Goal: Task Accomplishment & Management: Manage account settings

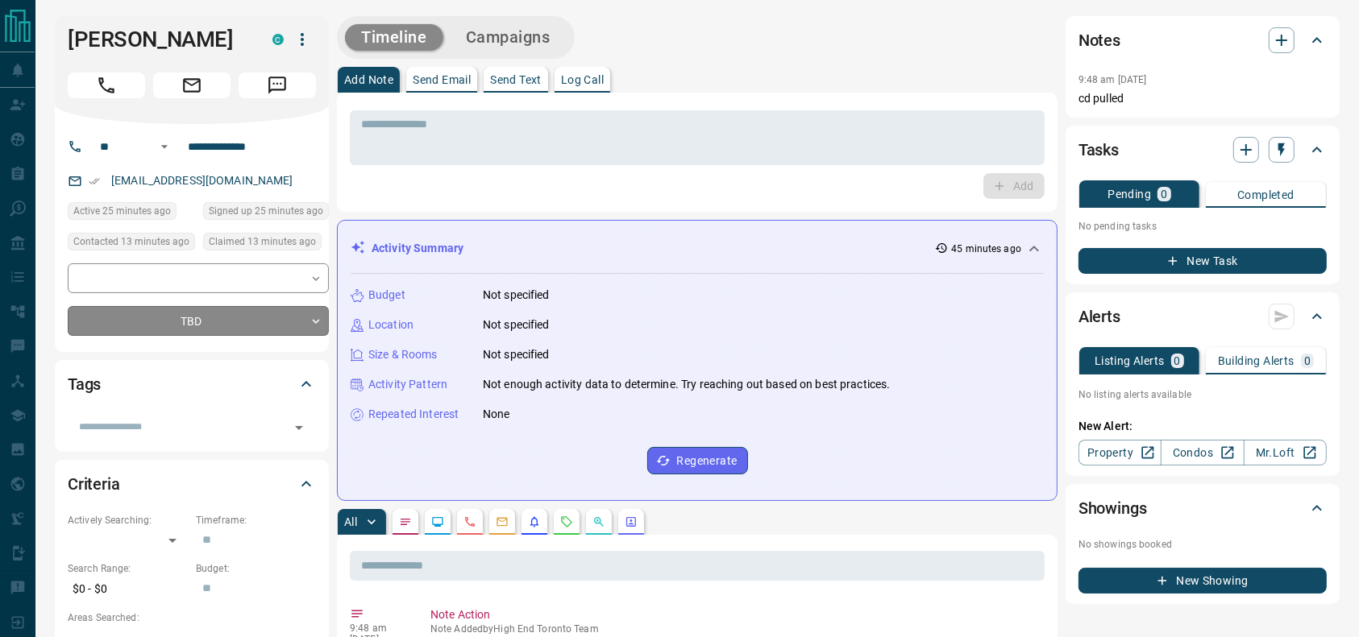
click at [243, 312] on div "​ ​ TBD ** ​" at bounding box center [198, 300] width 261 height 73
click at [231, 337] on div "**********" at bounding box center [192, 238] width 274 height 228
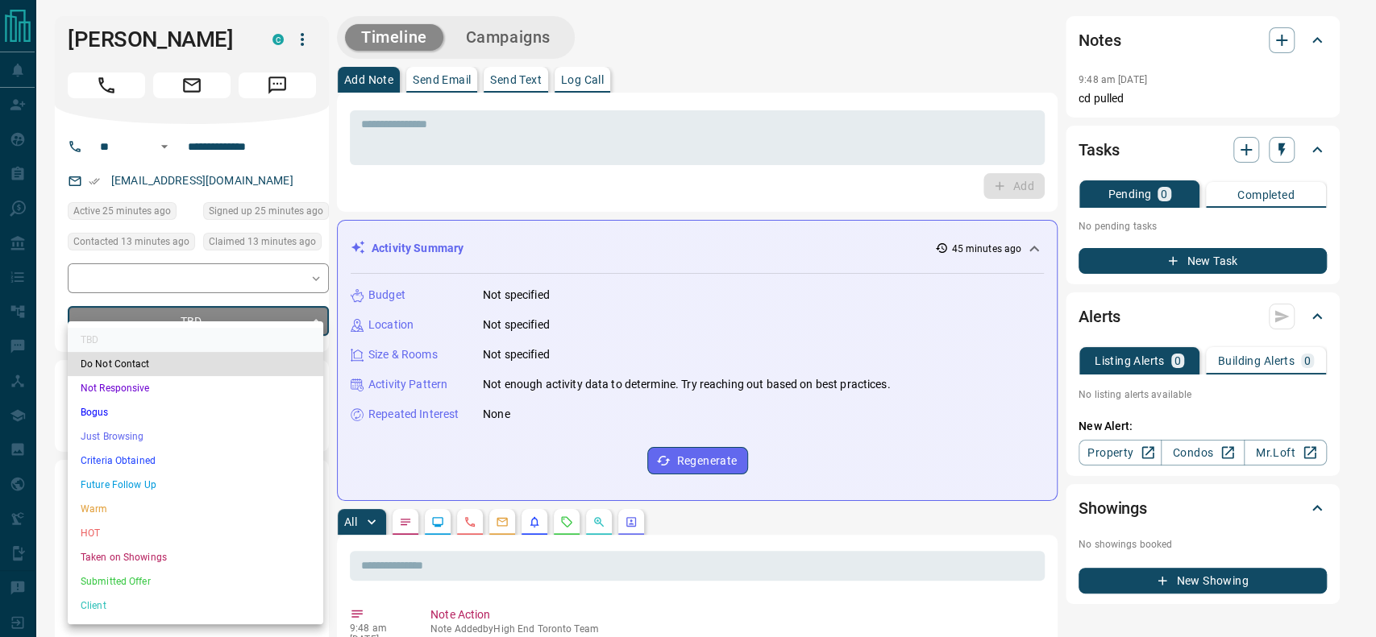
click at [168, 451] on li "Criteria Obtained" at bounding box center [195, 461] width 255 height 24
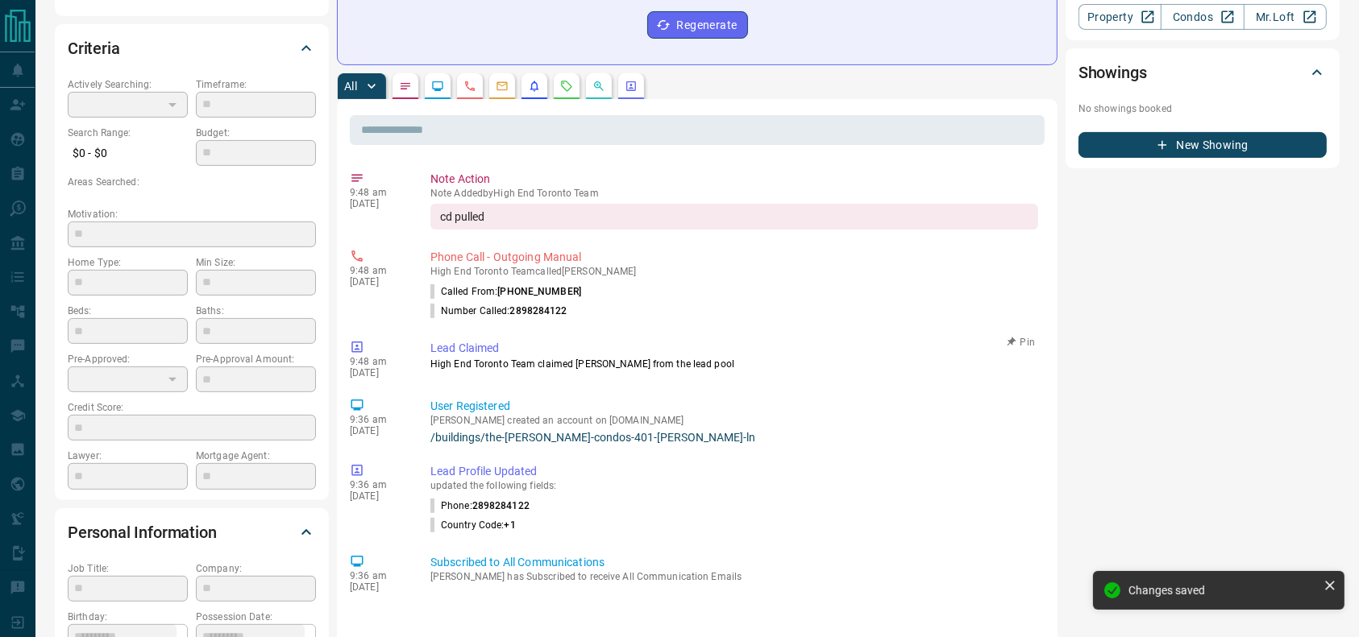
type input "*"
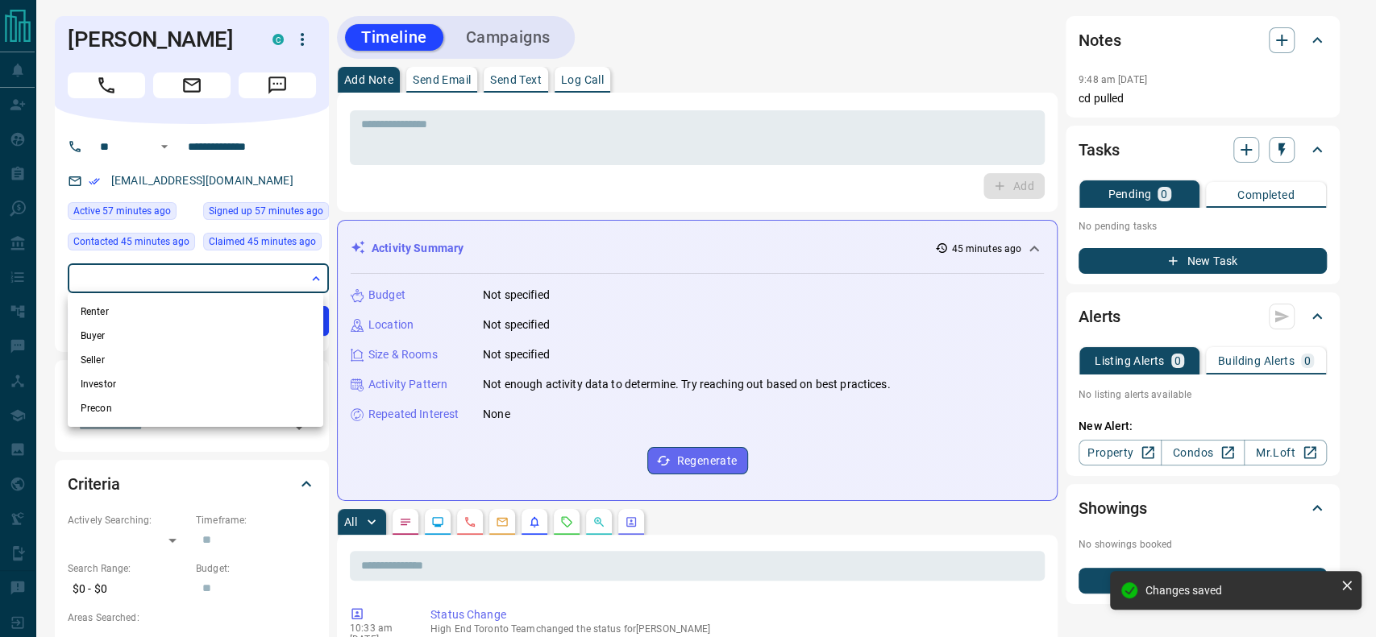
click at [214, 310] on li "Renter" at bounding box center [195, 312] width 255 height 24
type input "**********"
click at [710, 236] on div at bounding box center [688, 318] width 1376 height 637
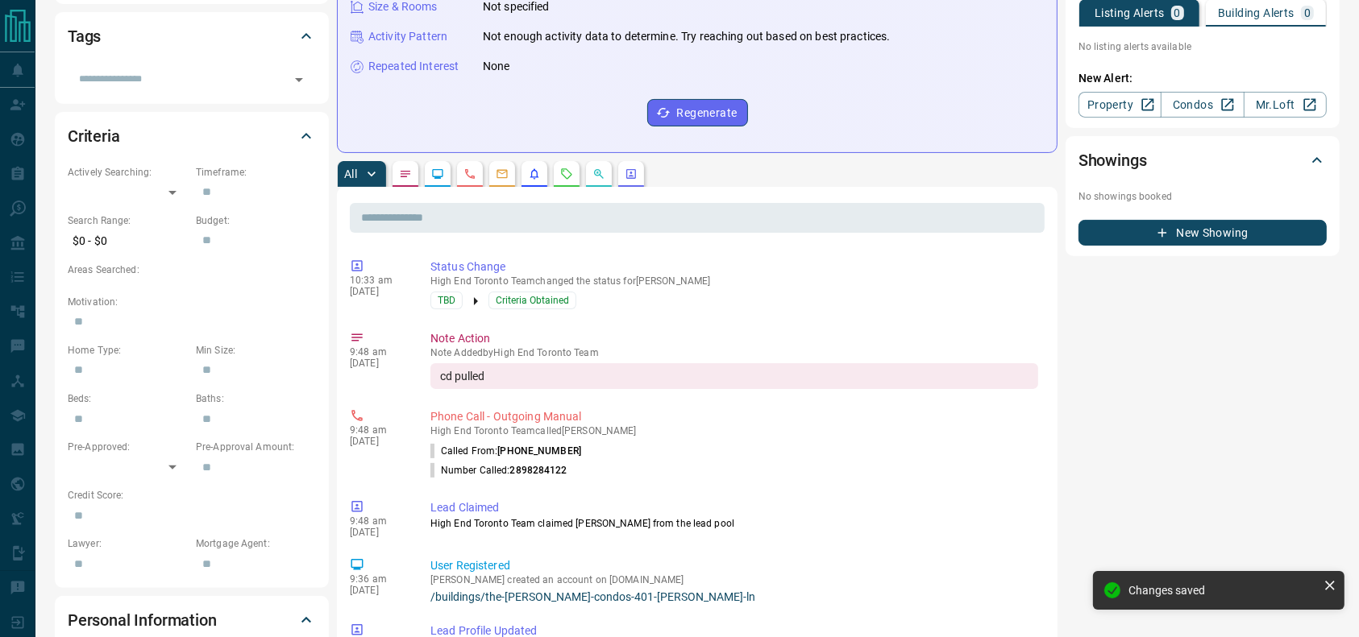
scroll to position [365, 0]
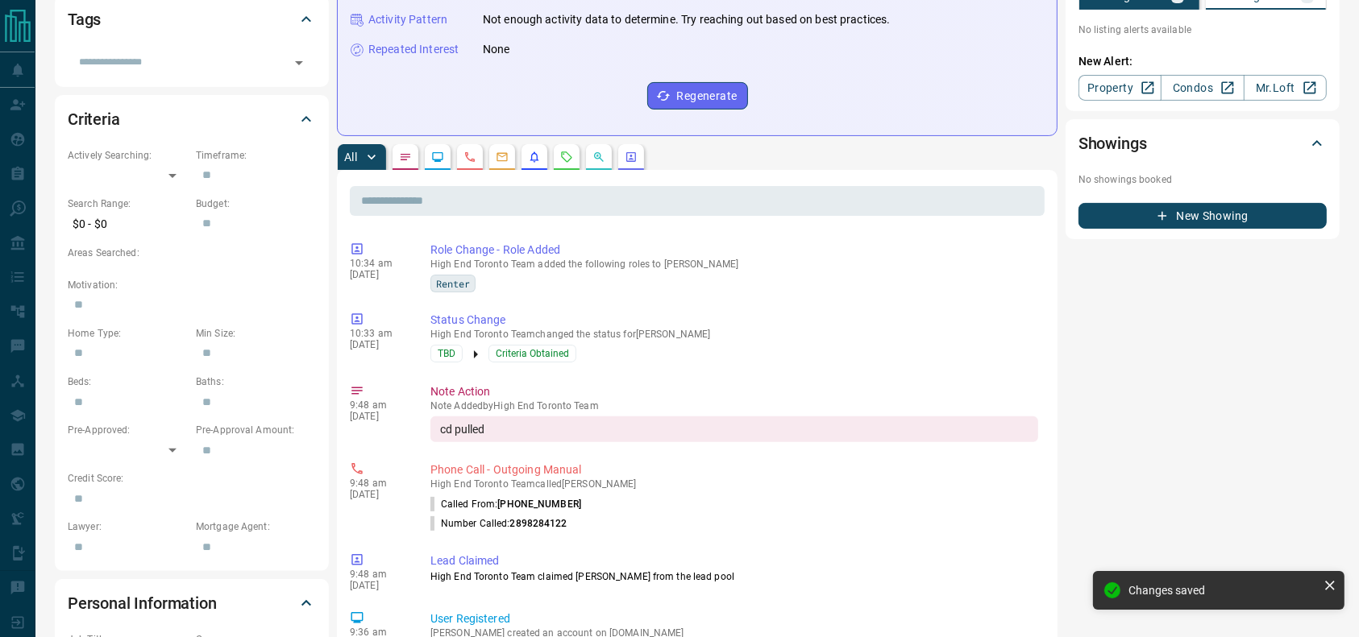
click at [847, 186] on input "text" at bounding box center [697, 201] width 695 height 30
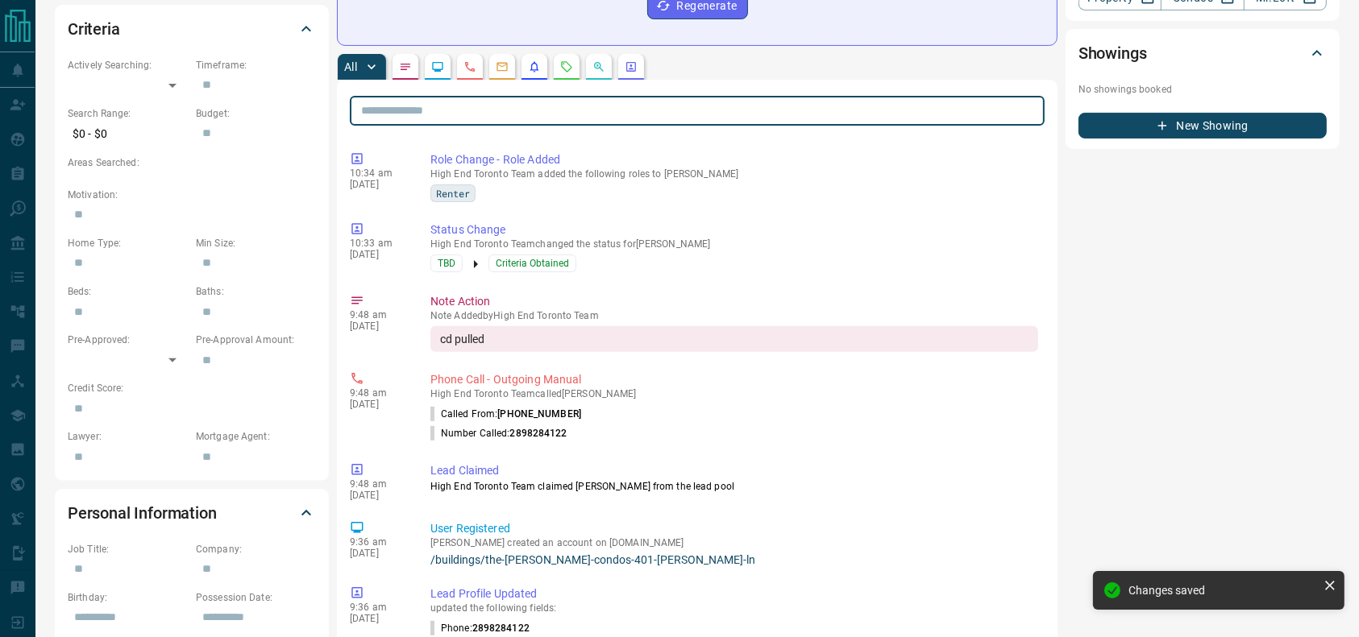
click at [841, 132] on div "​ 10:34 am [DATE] Role Change - Role Added High End Toronto Team added the foll…" at bounding box center [697, 605] width 720 height 1050
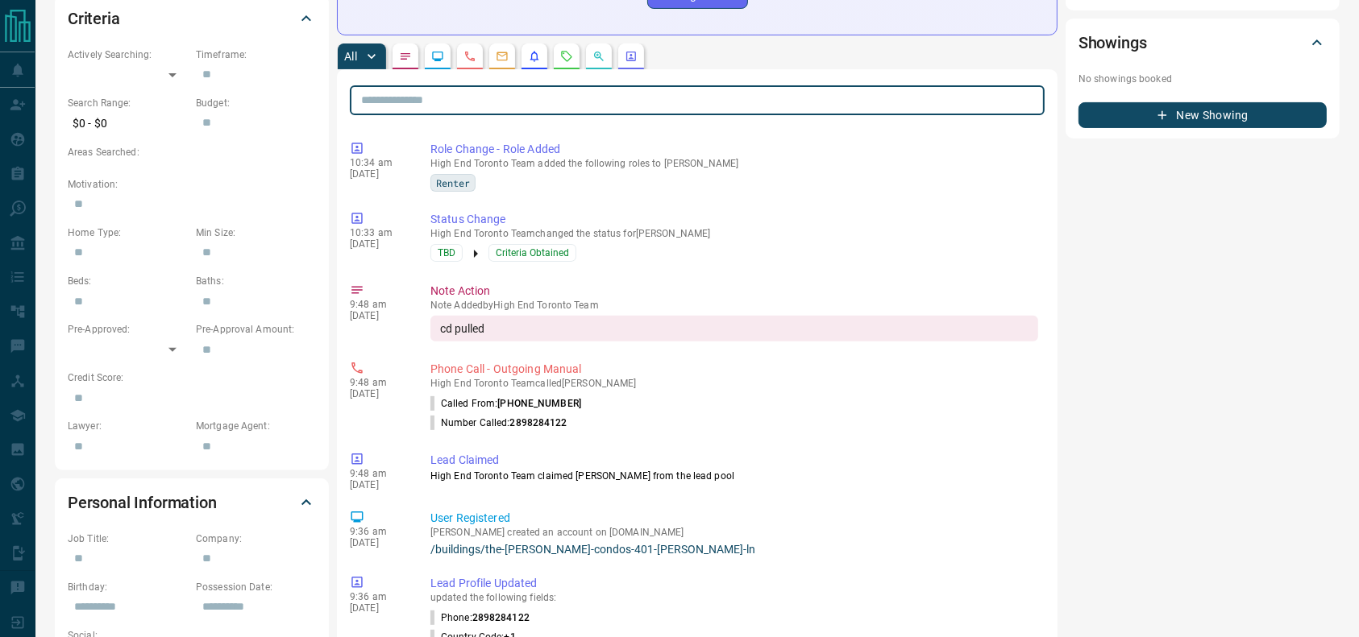
click at [847, 88] on input "text" at bounding box center [697, 100] width 695 height 30
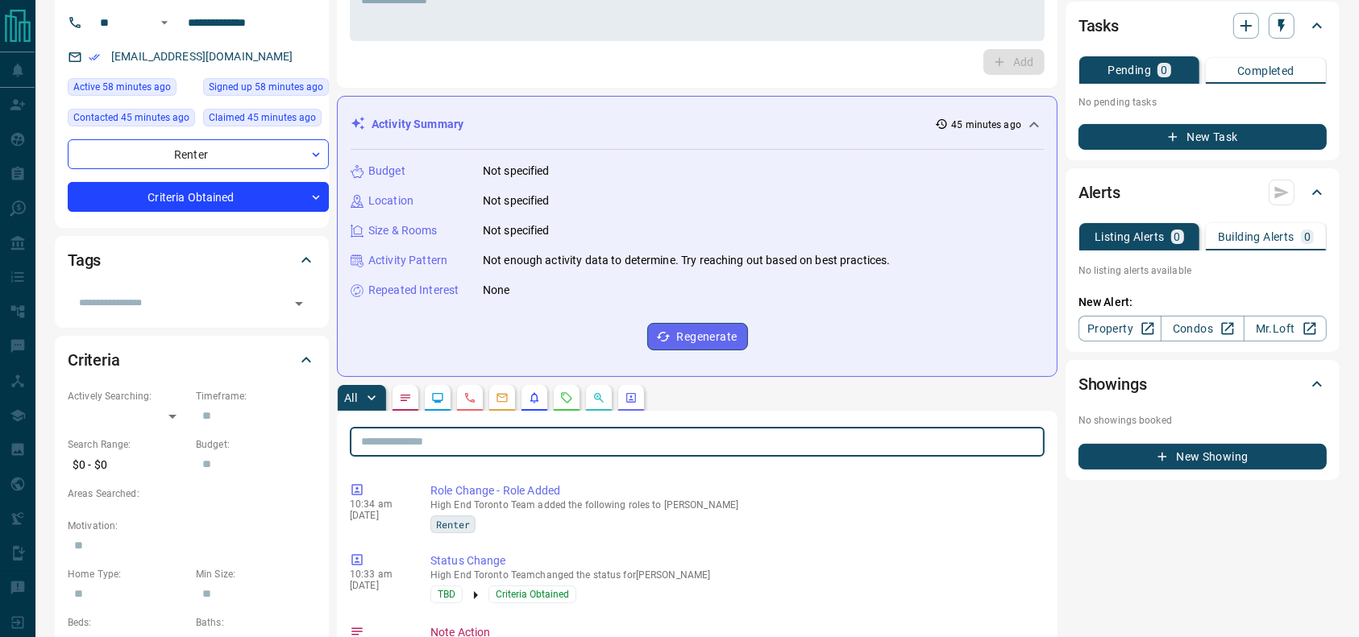
scroll to position [123, 0]
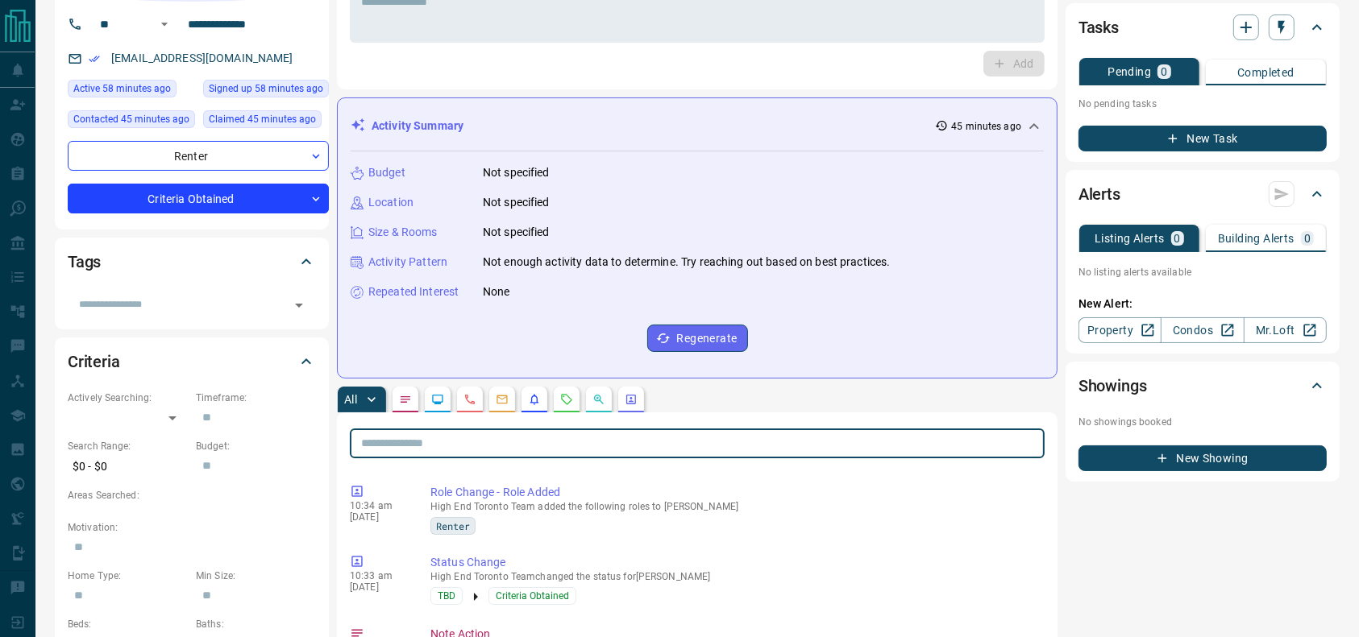
click at [933, 178] on div "Budget Not specified" at bounding box center [697, 172] width 693 height 17
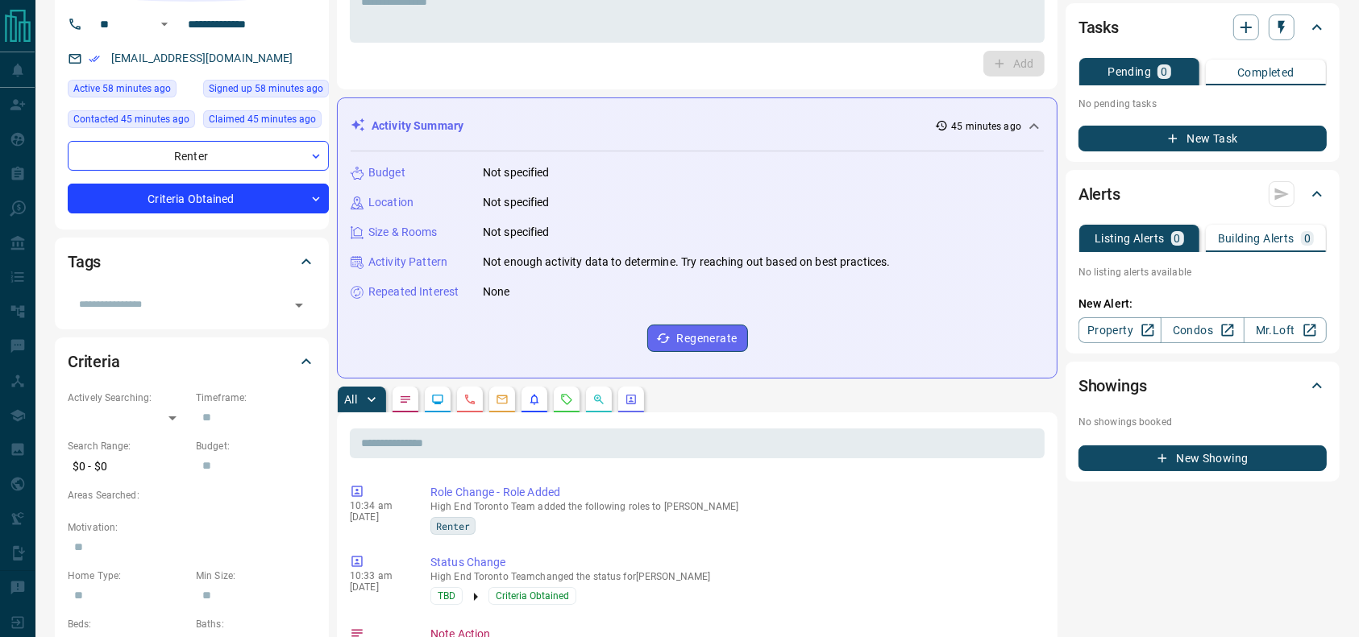
scroll to position [0, 0]
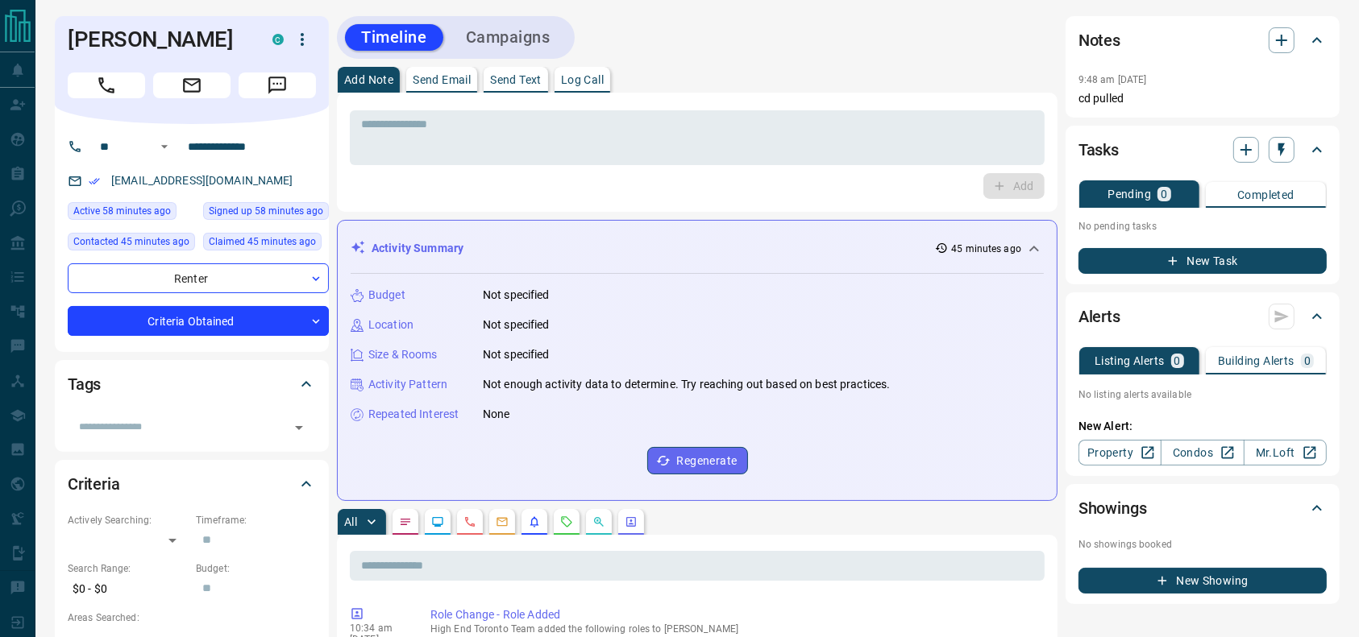
click at [803, 72] on div "Add Note Send Email Send Text Log Call" at bounding box center [697, 80] width 720 height 26
click at [142, 89] on button "Call" at bounding box center [106, 86] width 77 height 26
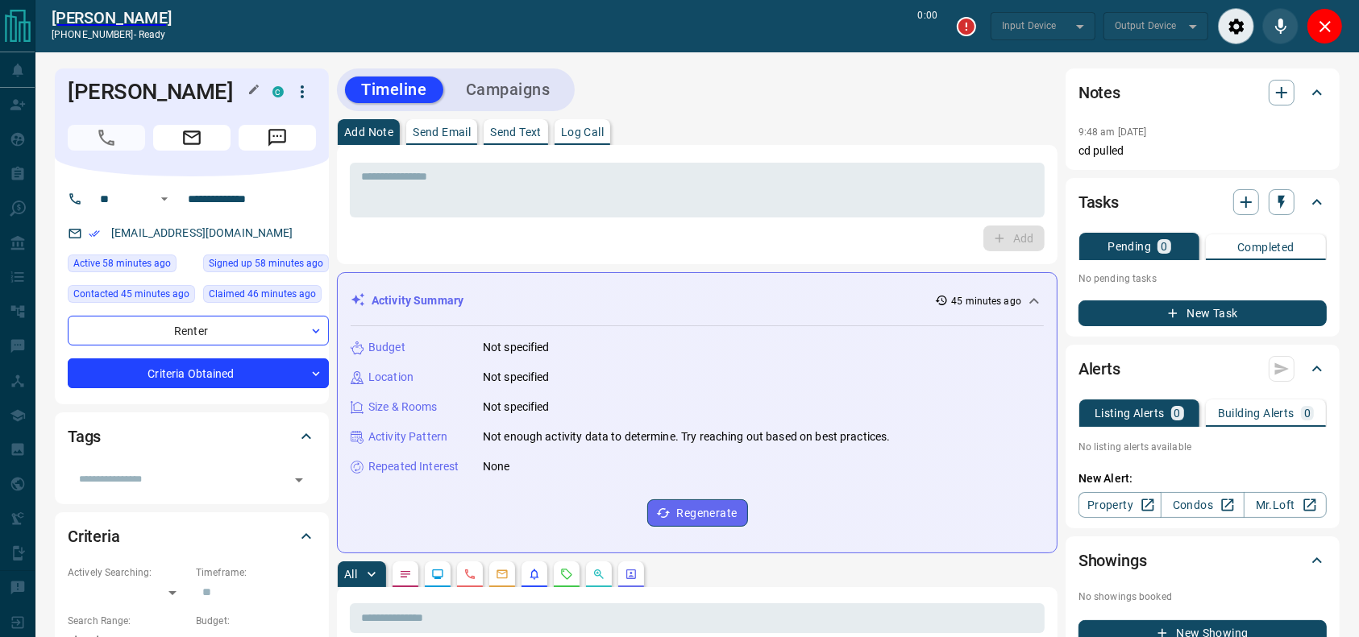
type input "*******"
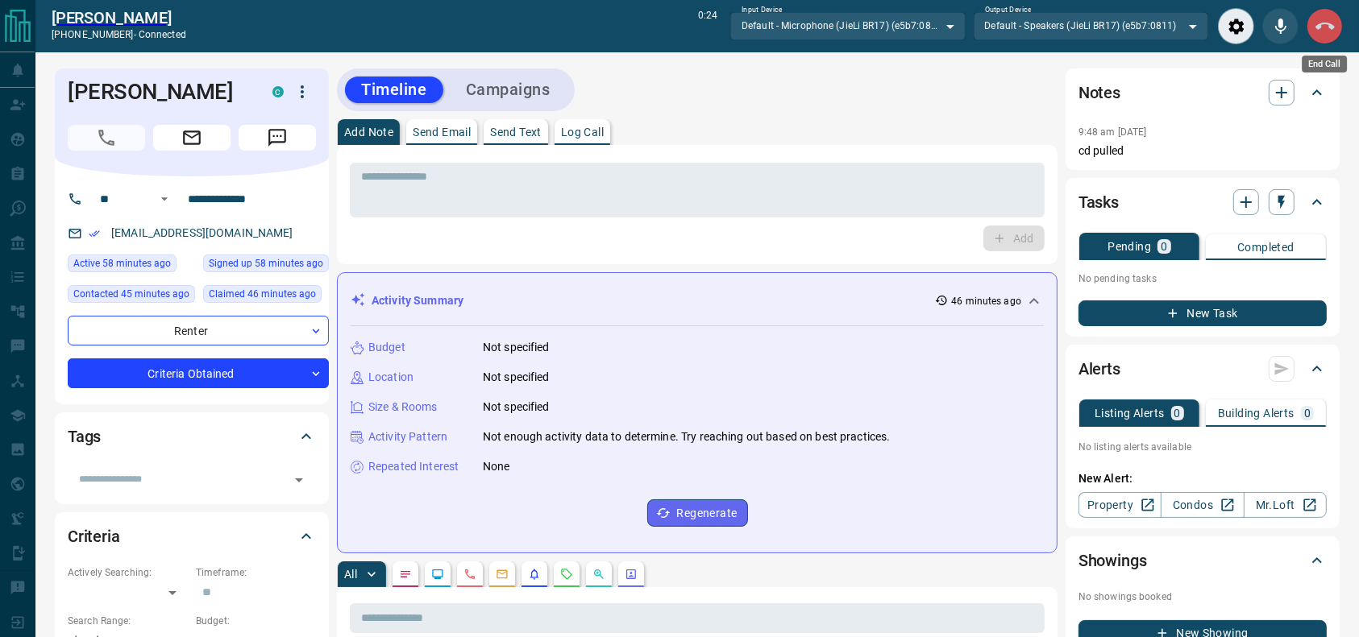
click at [1309, 21] on button "End Call" at bounding box center [1324, 26] width 36 height 36
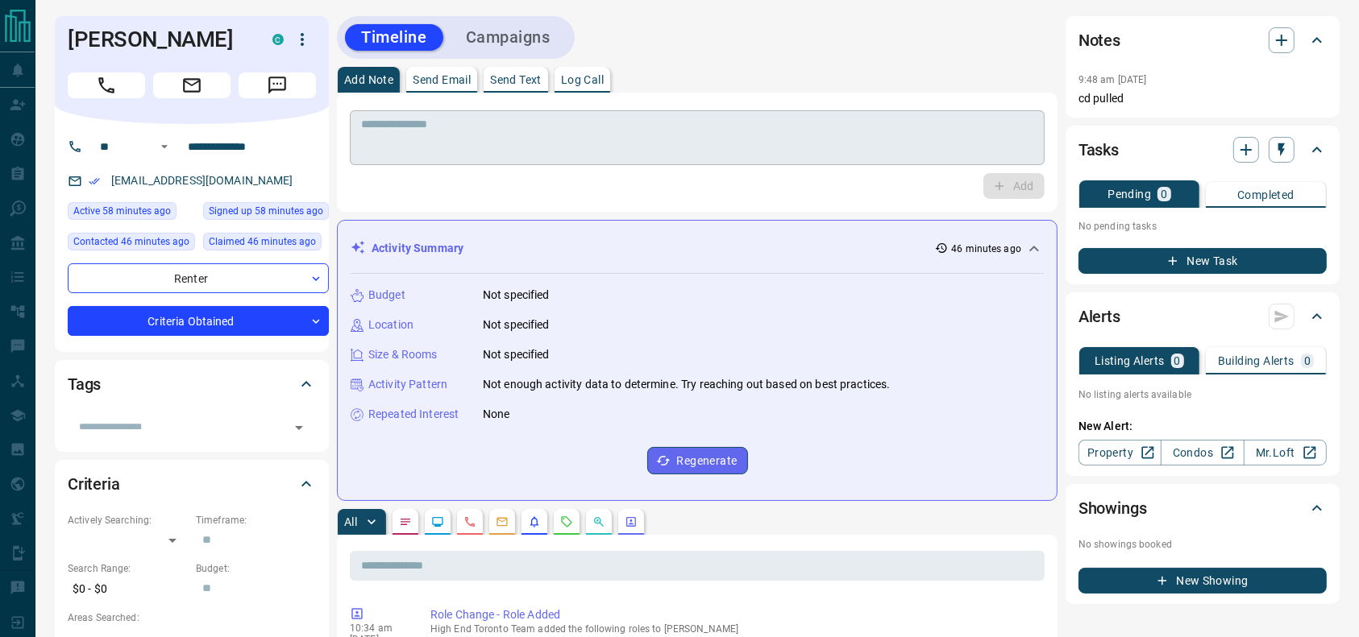
click at [747, 127] on textarea at bounding box center [697, 138] width 672 height 41
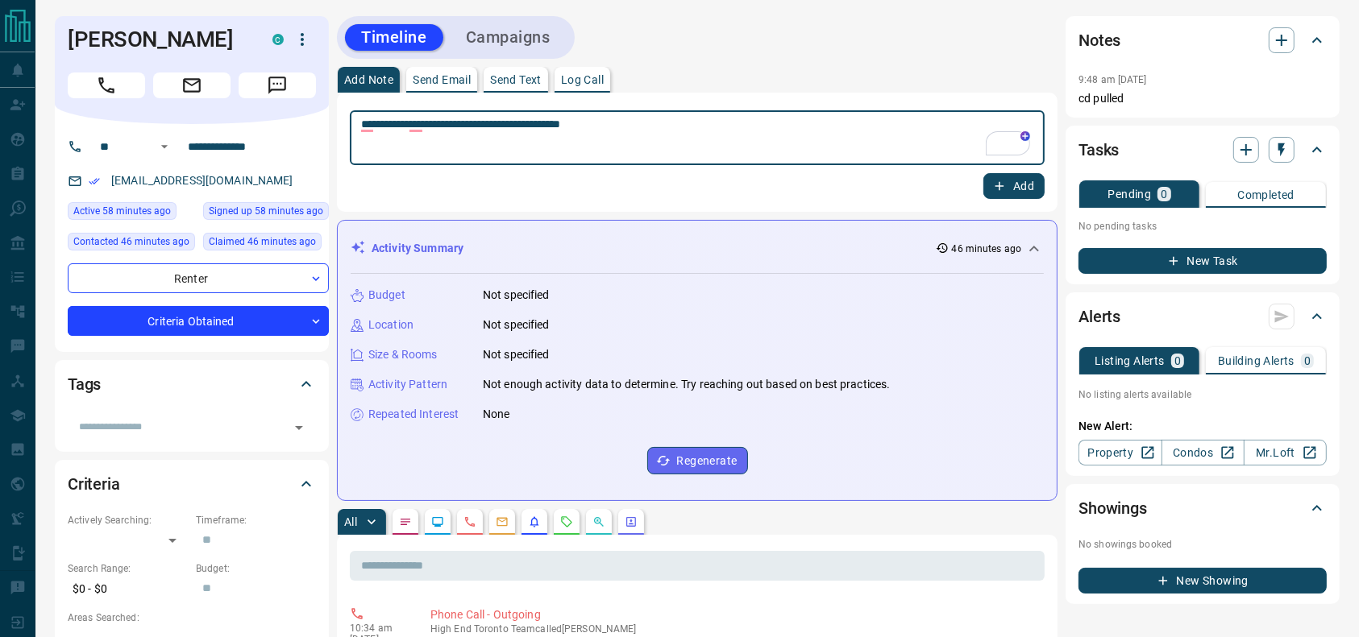
type textarea "**********"
click at [1007, 193] on button "Add" at bounding box center [1013, 186] width 61 height 26
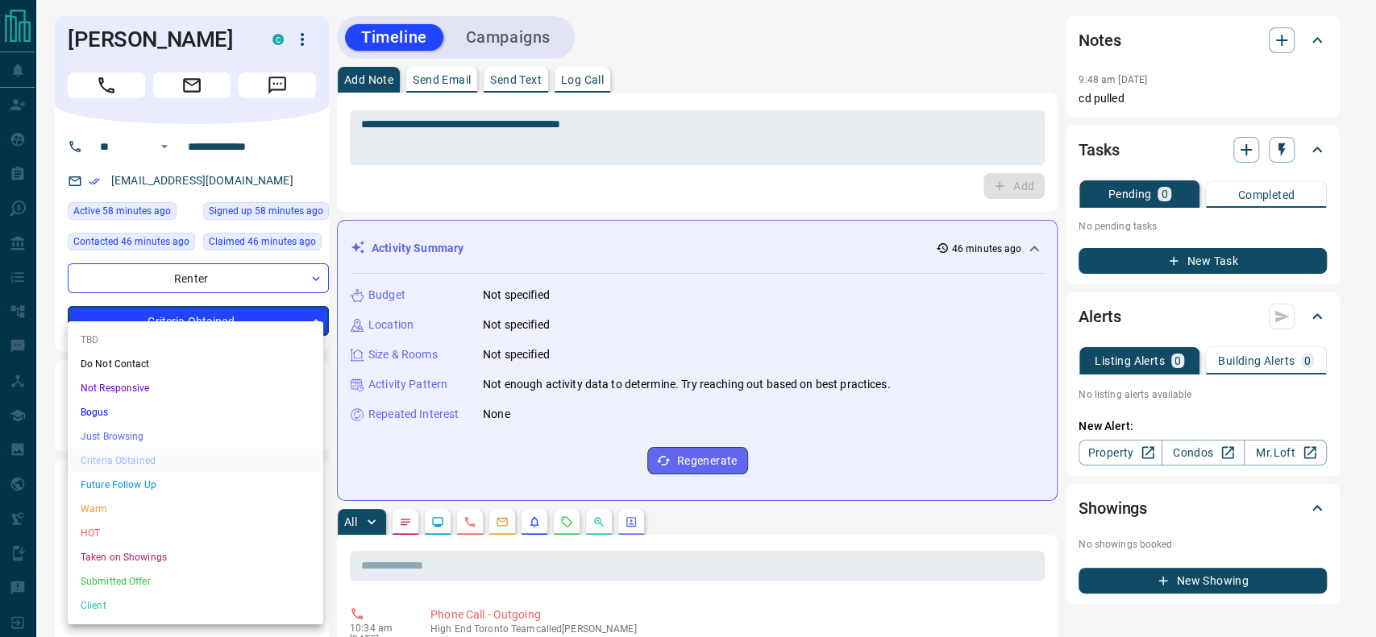
click at [146, 343] on li "TBD" at bounding box center [195, 340] width 255 height 24
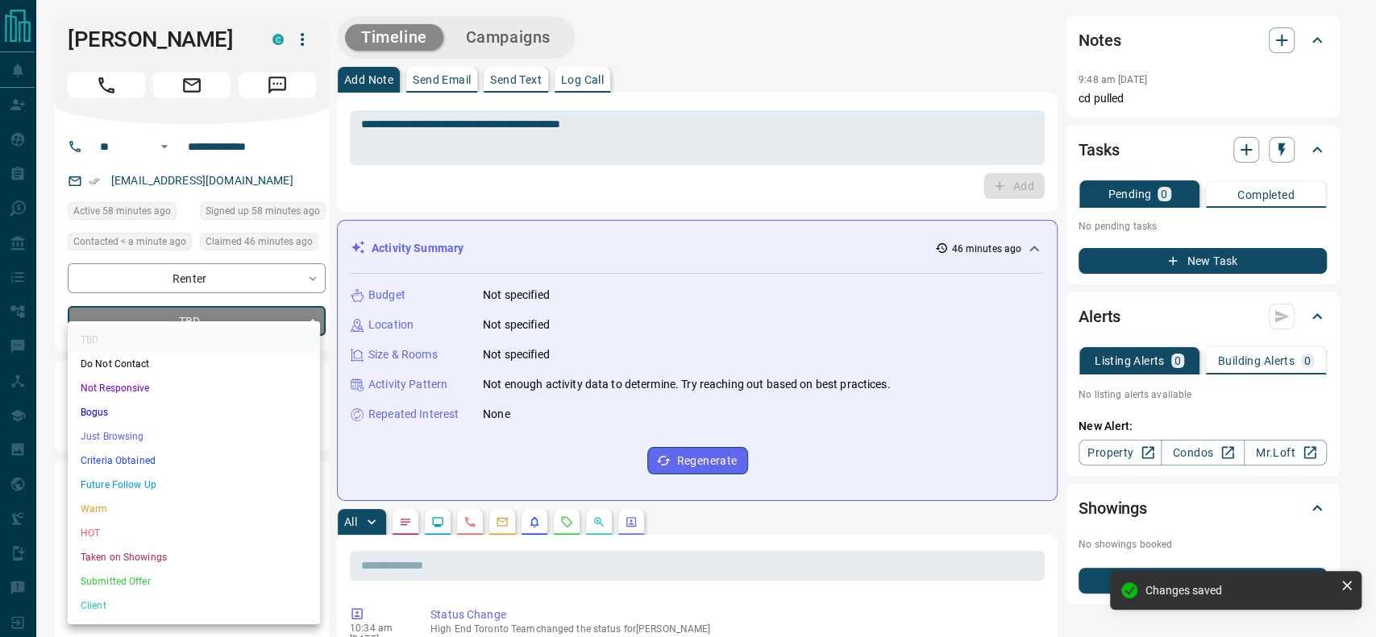
click at [172, 431] on li "Just Browsing" at bounding box center [194, 437] width 252 height 24
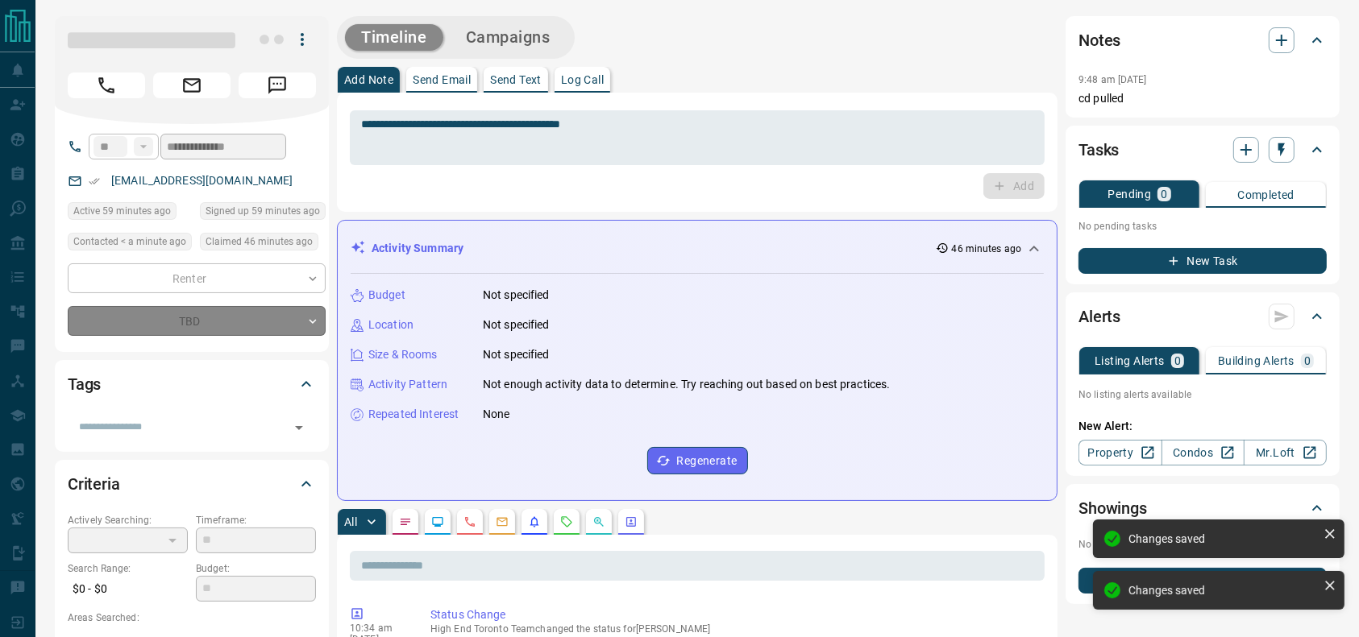
type input "*"
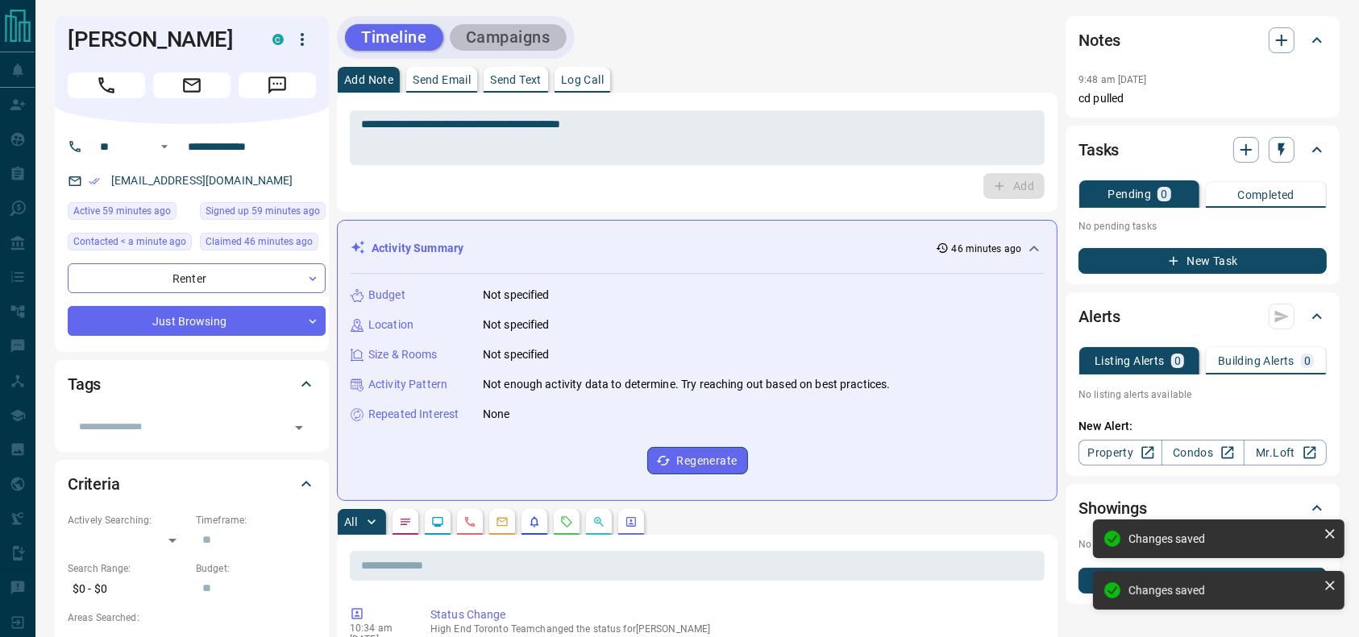
click at [534, 35] on button "Campaigns" at bounding box center [508, 37] width 117 height 27
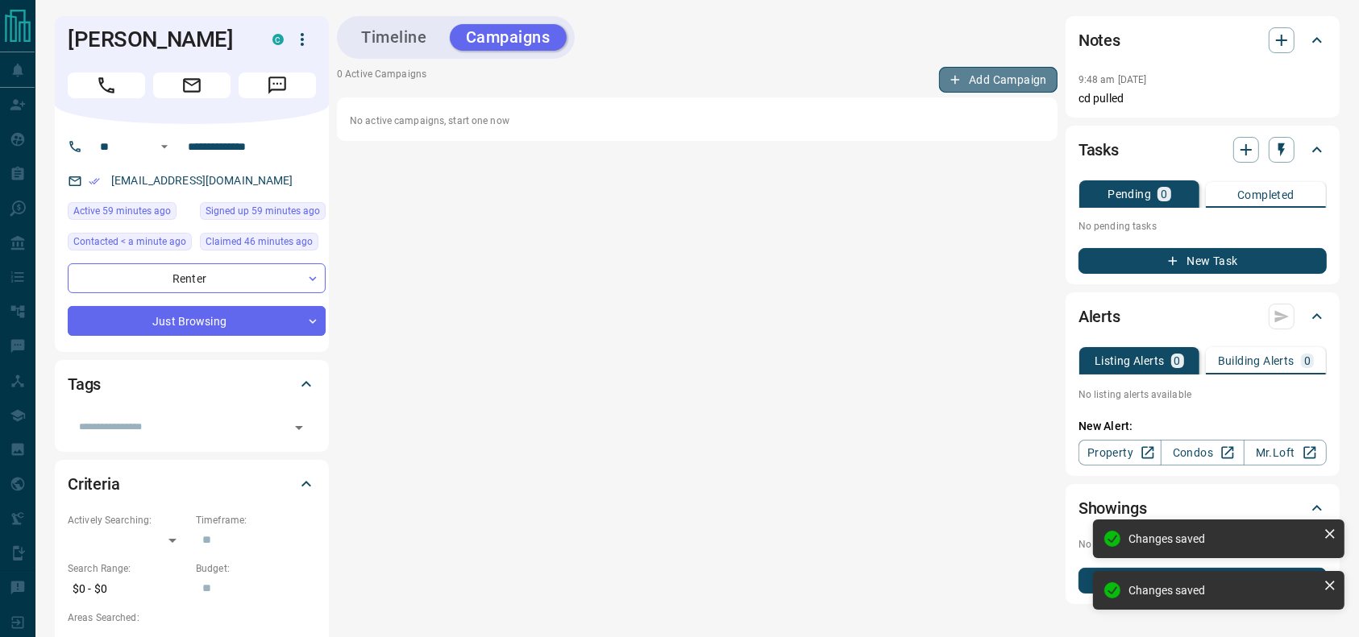
click at [975, 79] on button "Add Campaign" at bounding box center [998, 80] width 118 height 26
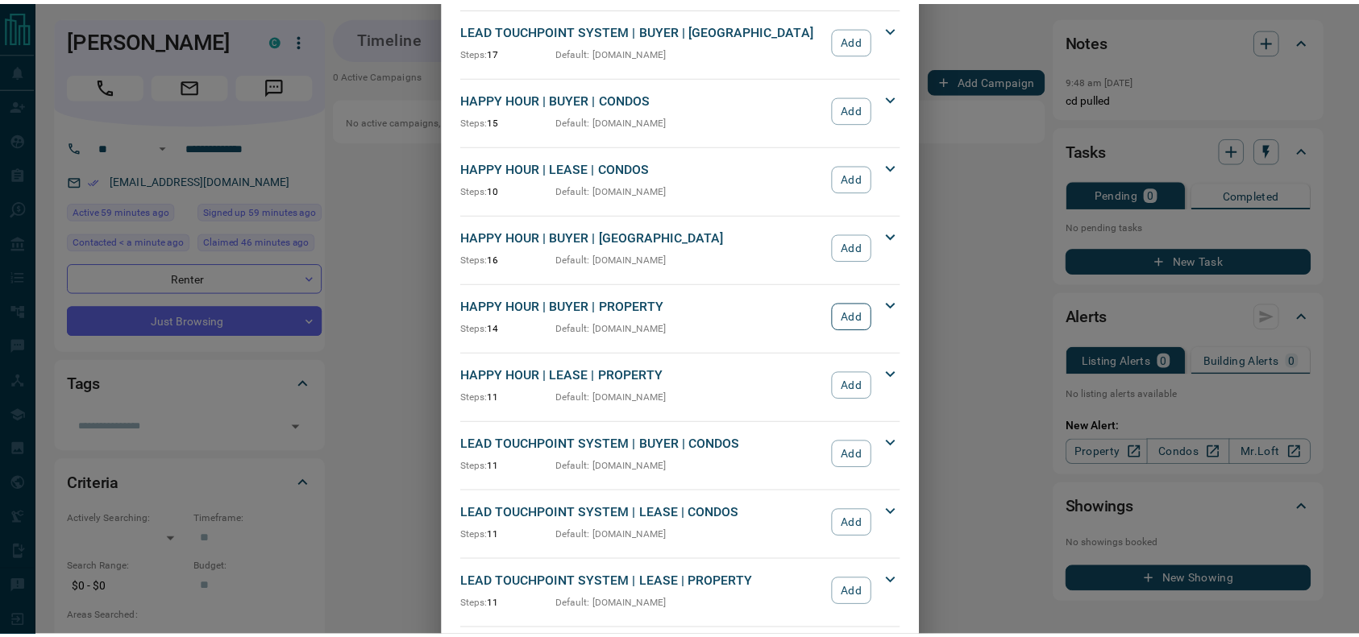
scroll to position [143, 0]
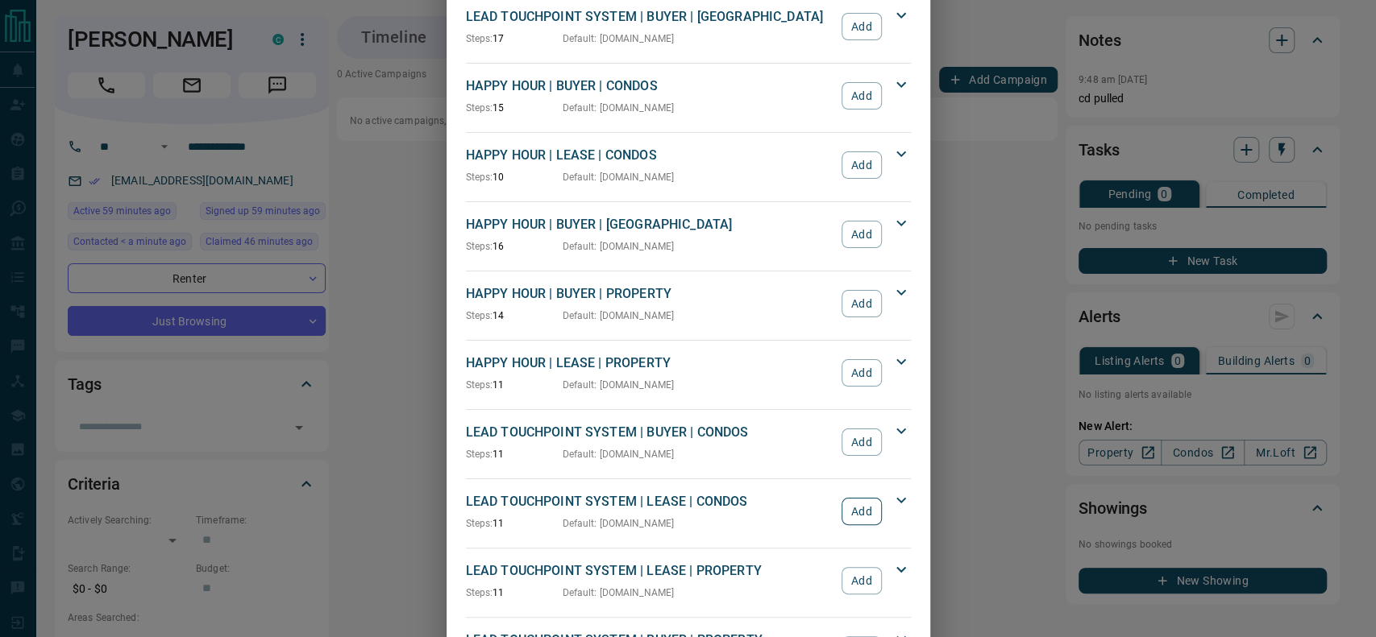
click at [841, 504] on button "Add" at bounding box center [860, 511] width 39 height 27
